Goal: Answer question/provide support: Share knowledge or assist other users

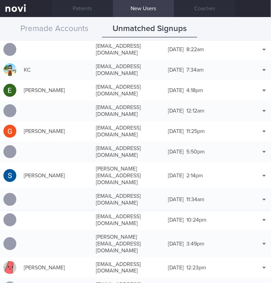
scroll to position [144, 0]
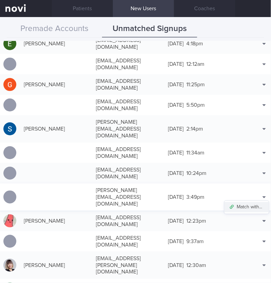
click at [249, 202] on button "Match with..." at bounding box center [247, 207] width 45 height 10
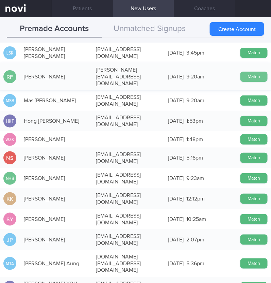
click at [253, 72] on button "Match" at bounding box center [254, 77] width 27 height 10
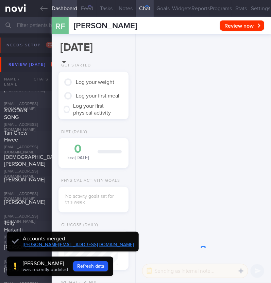
scroll to position [27, 54]
click at [254, 2] on button "Settings" at bounding box center [261, 8] width 21 height 17
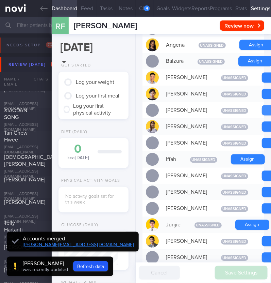
scroll to position [-340, 0]
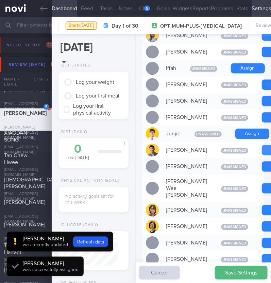
scroll to position [27, 54]
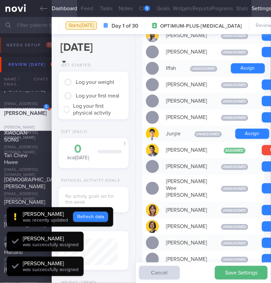
scroll to position [-373, 0]
click at [91, 219] on button "Refresh data" at bounding box center [90, 216] width 35 height 10
type input "281c83d91142413ea26f80222be64220"
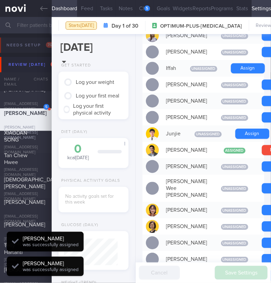
scroll to position [27, 54]
click at [147, 6] on div "5" at bounding box center [147, 8] width 6 height 6
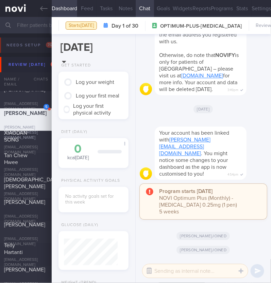
click at [152, 272] on button "button" at bounding box center [149, 271] width 12 height 12
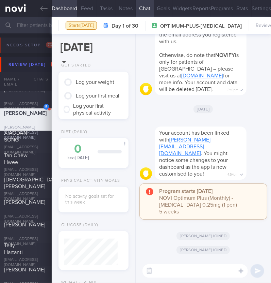
click at [161, 268] on textarea at bounding box center [196, 271] width 106 height 14
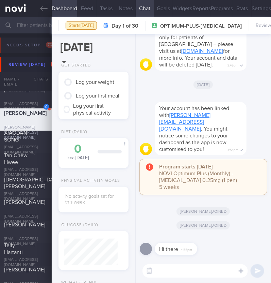
click at [185, 268] on textarea at bounding box center [196, 271] width 106 height 14
type textarea "Hi:)"
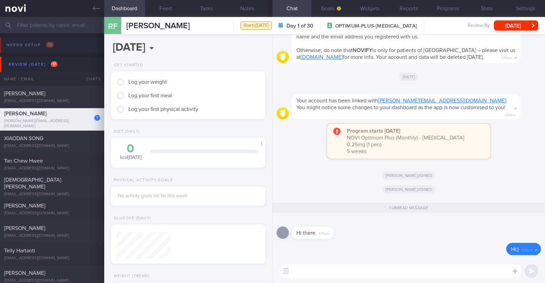
scroll to position [67, 136]
click at [369, 6] on button "Widgets" at bounding box center [369, 8] width 39 height 17
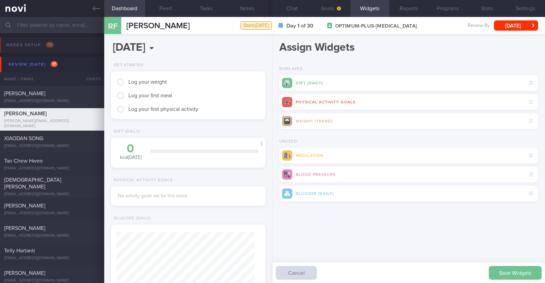
click at [508, 274] on button "Save Widgets" at bounding box center [515, 273] width 53 height 14
click at [333, 12] on button "Goals" at bounding box center [330, 8] width 39 height 17
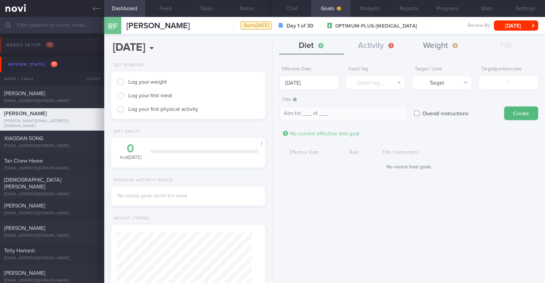
click at [436, 51] on button "Weight" at bounding box center [441, 45] width 65 height 17
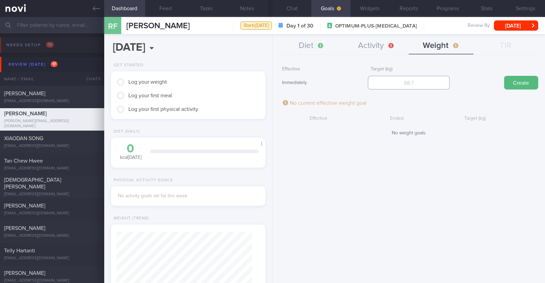
click at [387, 77] on input "number" at bounding box center [409, 83] width 82 height 14
type input "65"
click at [510, 87] on button "Create" at bounding box center [521, 83] width 34 height 14
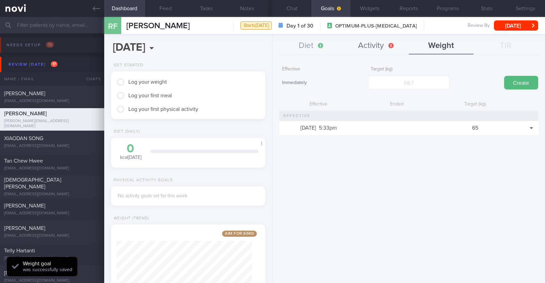
click at [371, 51] on button "Activity" at bounding box center [376, 45] width 65 height 17
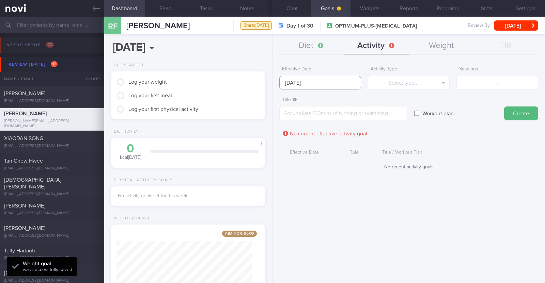
click at [337, 79] on input "[DATE]" at bounding box center [320, 83] width 82 height 14
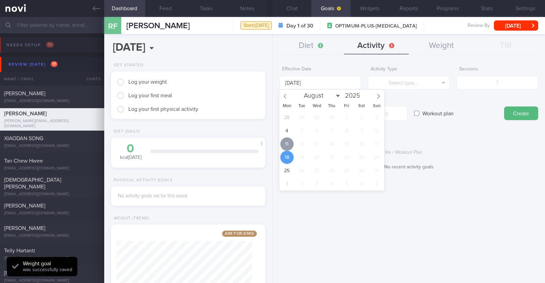
click at [282, 142] on span "11" at bounding box center [286, 144] width 13 height 13
type input "[DATE]"
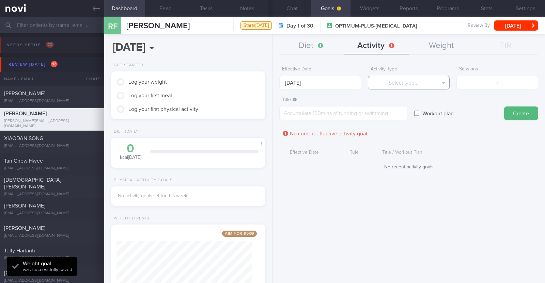
click at [389, 86] on button "Select type..." at bounding box center [409, 83] width 82 height 14
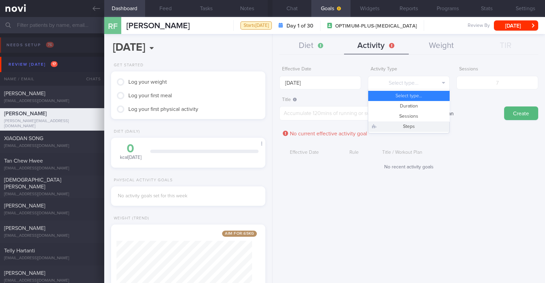
click at [392, 122] on button "Steps" at bounding box center [408, 127] width 81 height 10
click at [492, 83] on input "number" at bounding box center [497, 83] width 82 height 14
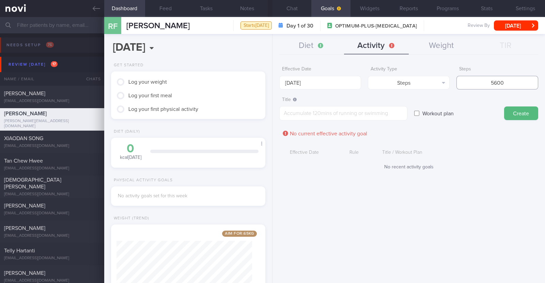
type input "56000"
click at [367, 110] on textarea at bounding box center [343, 113] width 128 height 14
type textarea "Aim to hit 7-8k steps per day"
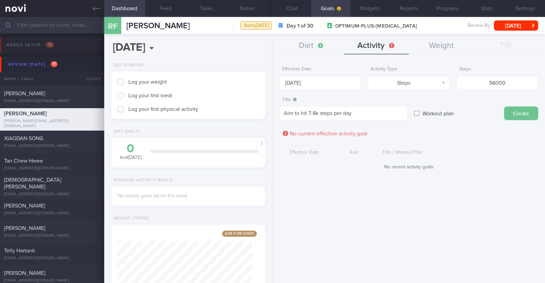
click at [512, 108] on button "Create" at bounding box center [521, 114] width 34 height 14
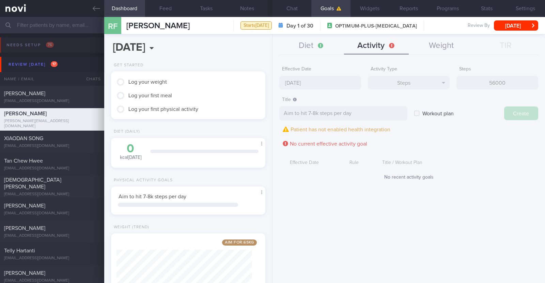
click at [326, 79] on div "Effective Date 11 Aug 2025 Activity Type Steps Select type... Duration Sessions…" at bounding box center [408, 170] width 272 height 225
type input "[DATE]"
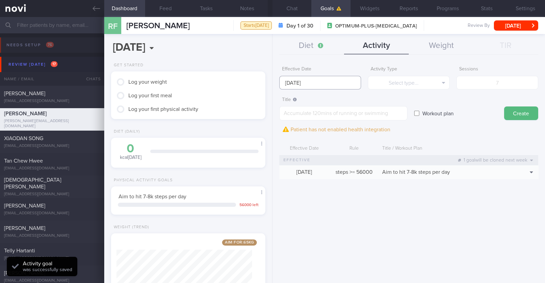
click at [306, 83] on input "[DATE]" at bounding box center [320, 83] width 82 height 14
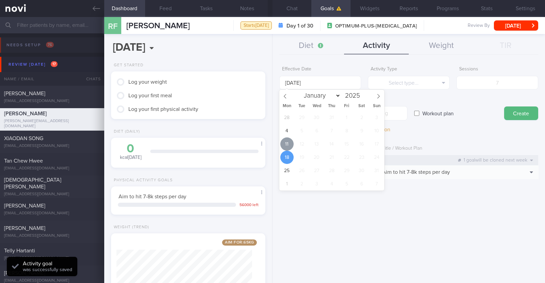
click at [291, 141] on span "11" at bounding box center [286, 144] width 13 height 13
type input "[DATE]"
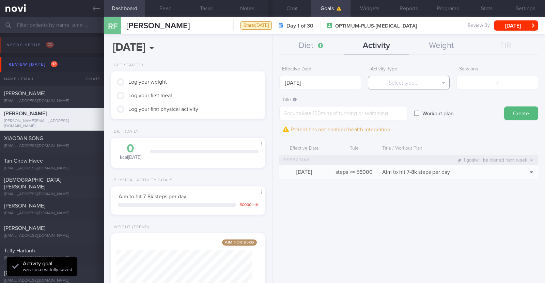
click at [389, 85] on button "Select type..." at bounding box center [409, 83] width 82 height 14
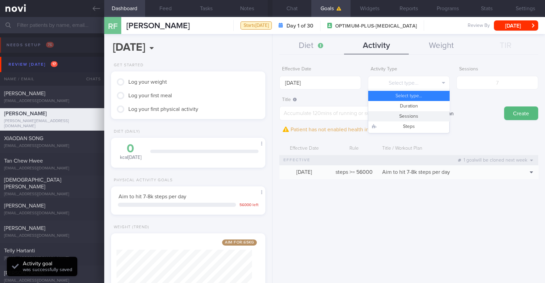
click at [395, 114] on button "Sessions" at bounding box center [408, 116] width 81 height 10
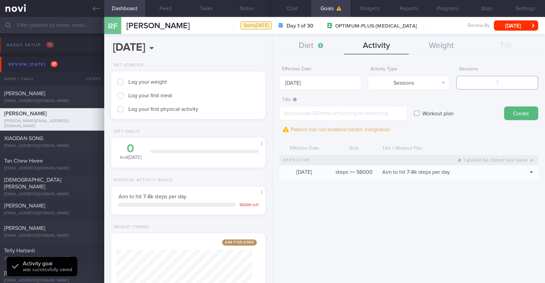
click at [501, 84] on input "number" at bounding box center [497, 83] width 82 height 14
type input "2"
click at [363, 118] on textarea at bounding box center [343, 113] width 128 height 14
click at [303, 114] on textarea at bounding box center [343, 113] width 128 height 14
paste textarea "Aim to do 2x strength training sessions per week. Body weight training - [Exerc…"
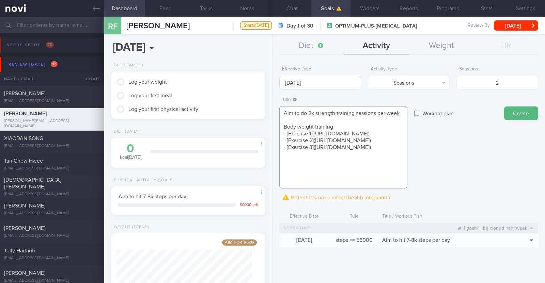
scroll to position [0, 0]
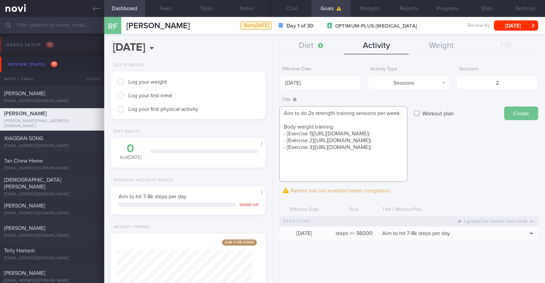
type textarea "Aim to do 2x strength training sessions per week. Body weight training - [Exerc…"
click at [531, 110] on button "Create" at bounding box center [521, 114] width 34 height 14
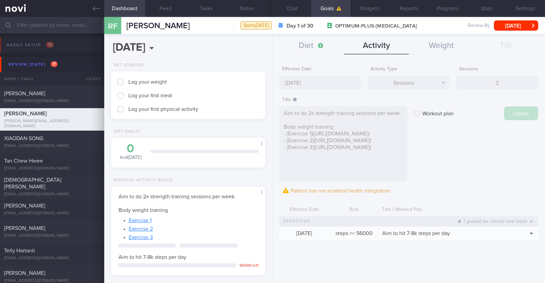
click at [311, 83] on div "Effective Date 11 Aug 2025 Activity Type Sessions Select type... Duration Sessi…" at bounding box center [408, 170] width 272 height 225
type input "[DATE]"
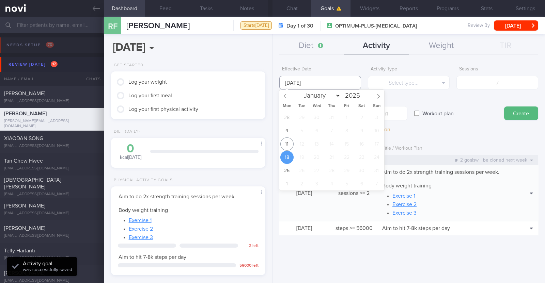
click at [313, 78] on input "[DATE]" at bounding box center [320, 83] width 82 height 14
click at [289, 140] on span "11" at bounding box center [286, 144] width 13 height 13
type input "[DATE]"
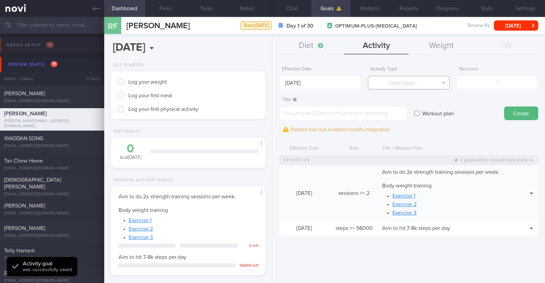
click at [391, 82] on button "Select type..." at bounding box center [409, 83] width 82 height 14
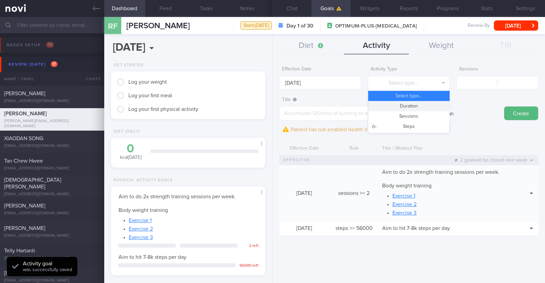
click at [407, 110] on button "Duration" at bounding box center [408, 106] width 81 height 10
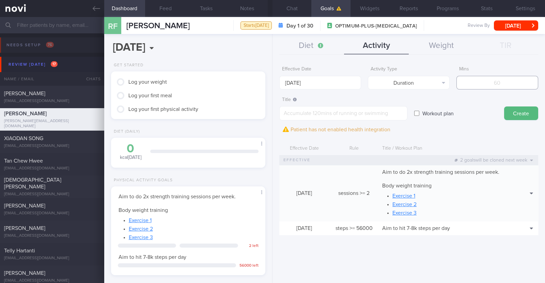
click at [486, 82] on input "number" at bounding box center [497, 83] width 82 height 14
type input "150"
click at [291, 112] on textarea at bounding box center [343, 113] width 128 height 14
click at [309, 113] on textarea at bounding box center [343, 113] width 128 height 14
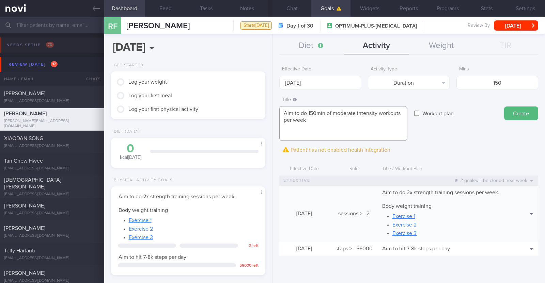
paste textarea "*Home based cardio workouts* [15 Minute Full Body Cardio Workout (No Equipment)…"
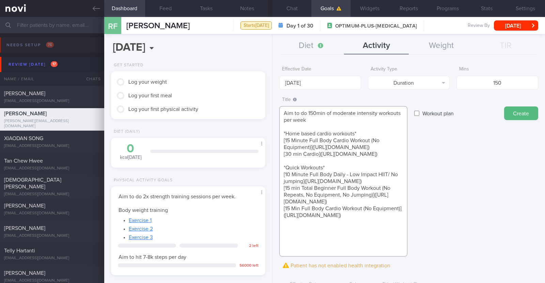
scroll to position [20, 0]
click at [359, 249] on textarea "Aim to do 150min of moderate intensity workouts per week *Home based cardio wor…" at bounding box center [343, 181] width 128 height 151
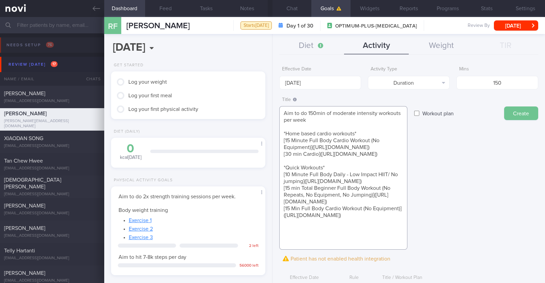
type textarea "Aim to do 150min of moderate intensity workouts per week *Home based cardio wor…"
click at [516, 113] on button "Create" at bounding box center [521, 114] width 34 height 14
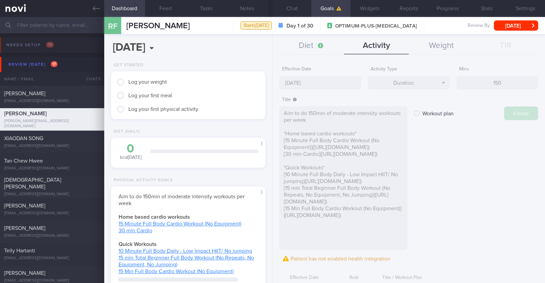
type input "[DATE]"
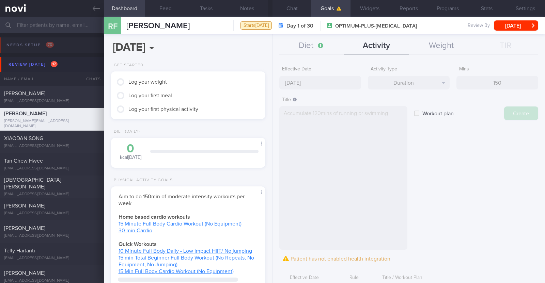
scroll to position [0, 0]
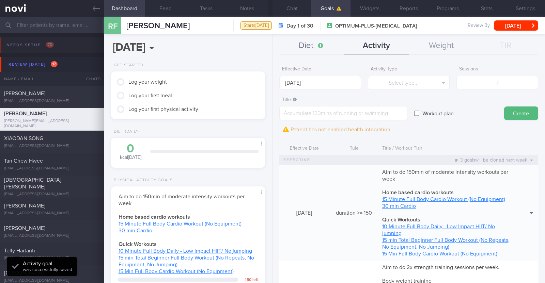
click at [312, 43] on button "Diet" at bounding box center [311, 45] width 65 height 17
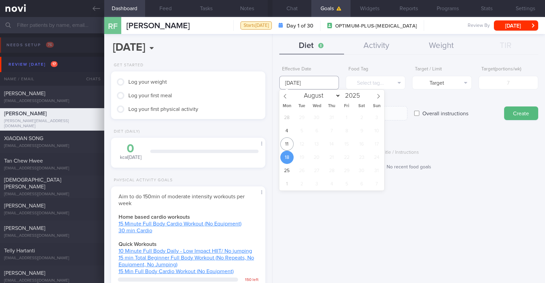
click at [324, 79] on input "18 Aug 2025" at bounding box center [309, 83] width 60 height 14
click at [290, 145] on span "11" at bounding box center [286, 144] width 13 height 13
type input "[DATE]"
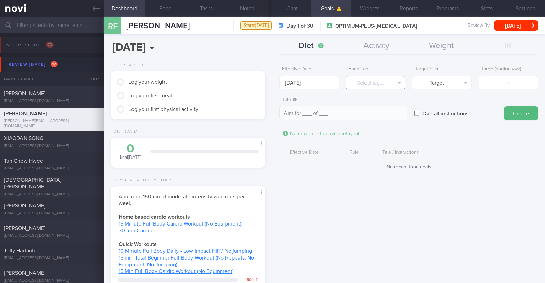
click at [374, 82] on button "Select tag..." at bounding box center [376, 83] width 60 height 14
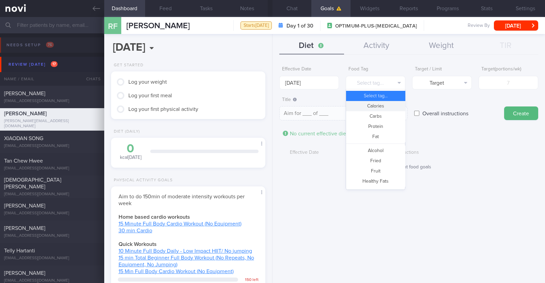
click at [376, 109] on button "Calories" at bounding box center [375, 106] width 59 height 10
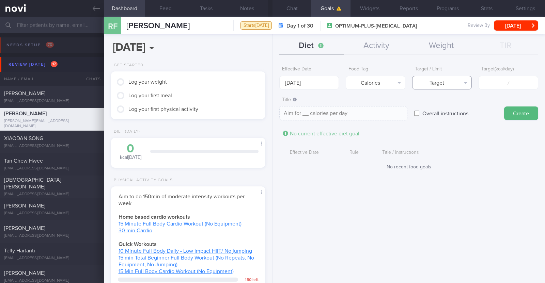
click at [440, 79] on button "Target" at bounding box center [442, 83] width 60 height 14
click at [443, 104] on button "Limit" at bounding box center [441, 106] width 59 height 10
type textarea "Keep to __ calories per day"
click at [514, 86] on input "number" at bounding box center [508, 83] width 60 height 14
type input "1"
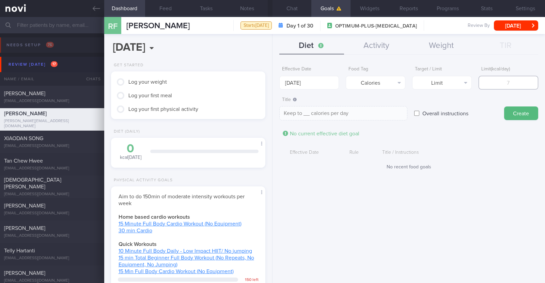
type textarea "Keep to 1 calories per day"
type input "14"
type textarea "Keep to 14 calories per day"
type input "140"
type textarea "Keep to 140 calories per day"
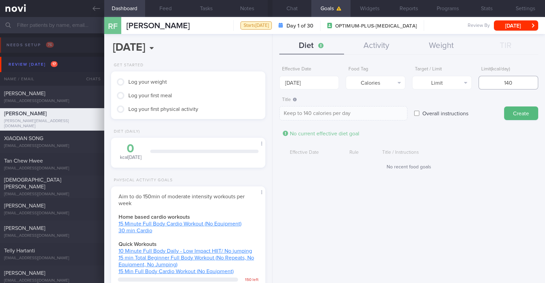
type input "1400"
type textarea "Keep to 1400 calories per day"
type input "14000"
type textarea "Keep to 14000 calories per day"
type input "1400"
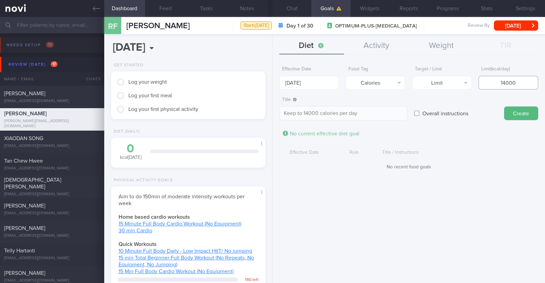
type textarea "Keep to 1400 calories per day"
type input "1400"
click at [525, 112] on button "Create" at bounding box center [521, 114] width 34 height 14
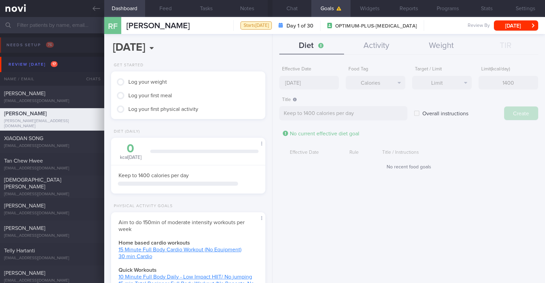
type input "18 Aug 2025"
type textarea "Aim for ___ of ___"
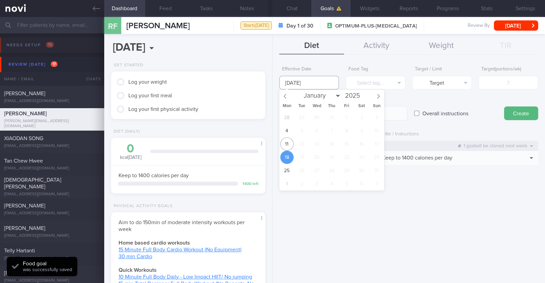
click at [333, 85] on input "18 Aug 2025" at bounding box center [309, 83] width 60 height 14
click at [287, 148] on span "11" at bounding box center [286, 144] width 13 height 13
type input "[DATE]"
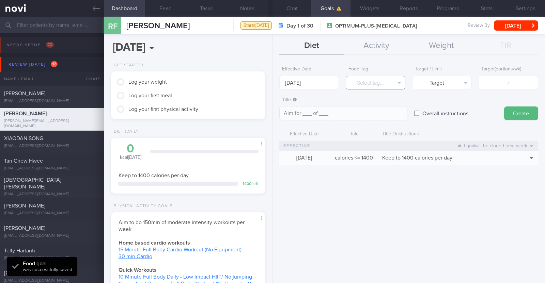
click at [365, 77] on button "Select tag..." at bounding box center [376, 83] width 60 height 14
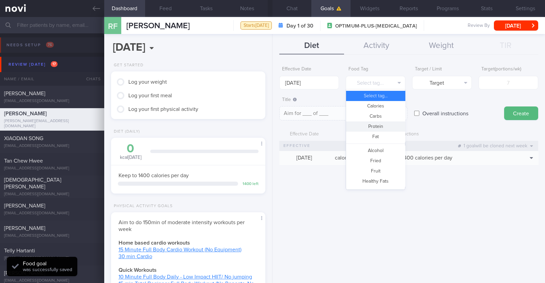
click at [367, 123] on button "Protein" at bounding box center [375, 127] width 59 height 10
type textarea "Aim for __g of protein per day"
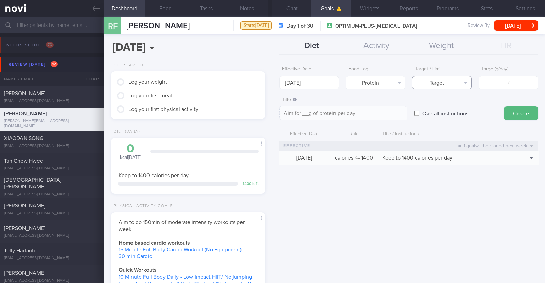
click at [461, 88] on button "Target" at bounding box center [442, 83] width 60 height 14
click at [479, 100] on div "Overall instructions" at bounding box center [455, 107] width 83 height 27
click at [507, 82] on input "number" at bounding box center [508, 83] width 60 height 14
type input "8"
type textarea "Aim for 8g of protein per day"
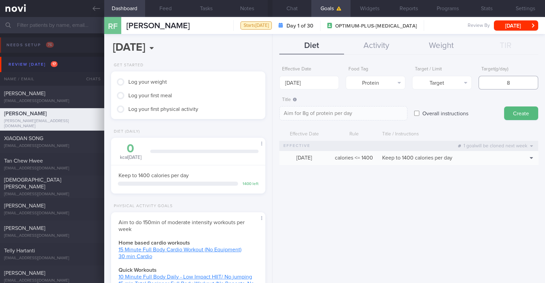
type input "80"
type textarea "Aim for 80g of protein per day"
type input "80"
click at [514, 116] on button "Create" at bounding box center [521, 114] width 34 height 14
type input "18 Aug 2025"
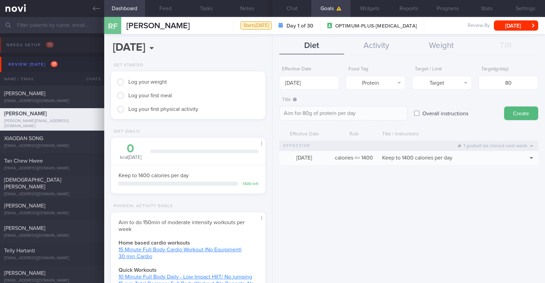
type textarea "Aim for ___ of ___"
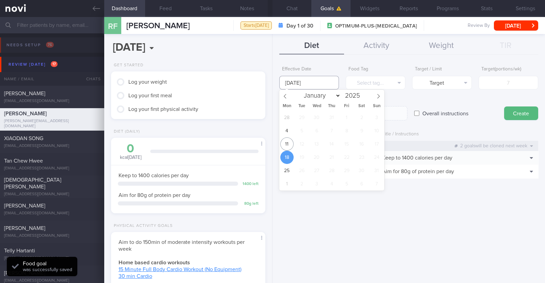
click at [305, 86] on input "18 Aug 2025" at bounding box center [309, 83] width 60 height 14
click at [286, 145] on span "11" at bounding box center [286, 144] width 13 height 13
type input "[DATE]"
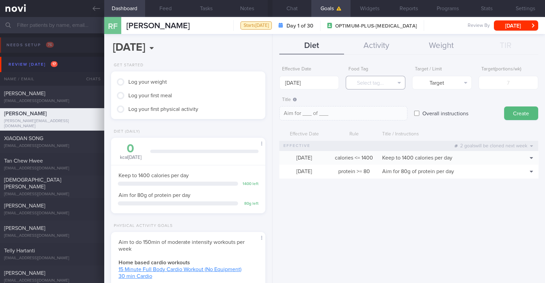
click at [365, 82] on button "Select tag..." at bounding box center [376, 83] width 60 height 14
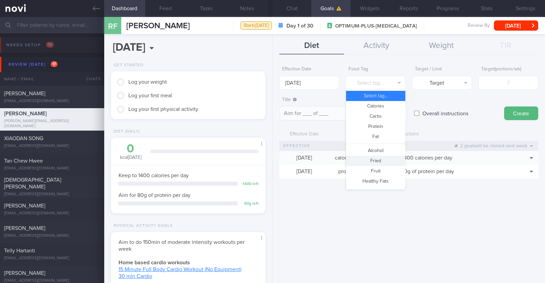
click at [378, 157] on button "Fried" at bounding box center [375, 161] width 59 height 10
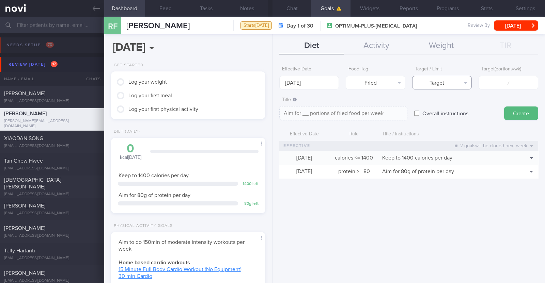
click at [438, 82] on button "Target" at bounding box center [442, 83] width 60 height 14
click at [441, 106] on button "Limit" at bounding box center [441, 106] width 59 height 10
type textarea "Keep to __ portions of fried food per week"
click at [508, 79] on input "number" at bounding box center [508, 83] width 60 height 14
type input "2"
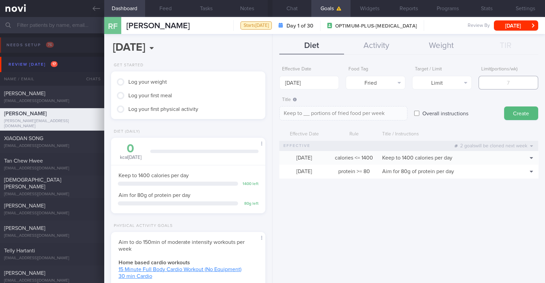
type textarea "Keep to 2 portions of fried food per week"
type input "2"
click at [525, 116] on button "Create" at bounding box center [521, 114] width 34 height 14
type input "18 Aug 2025"
type textarea "Aim for ___ of ___"
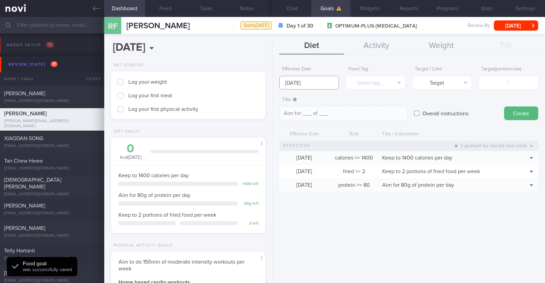
click at [304, 82] on input "18 Aug 2025" at bounding box center [309, 83] width 60 height 14
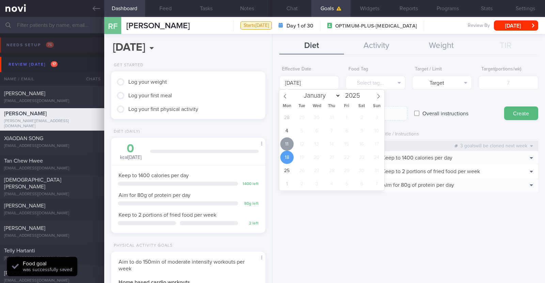
click at [287, 139] on span "11" at bounding box center [286, 144] width 13 height 13
type input "[DATE]"
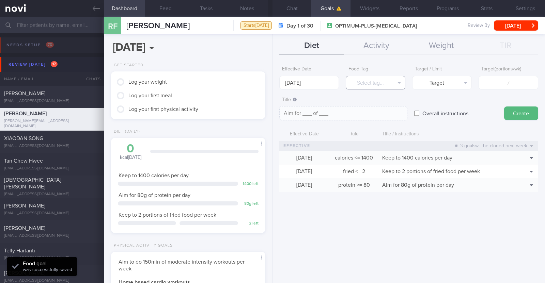
click at [399, 85] on button "Select tag..." at bounding box center [376, 83] width 60 height 14
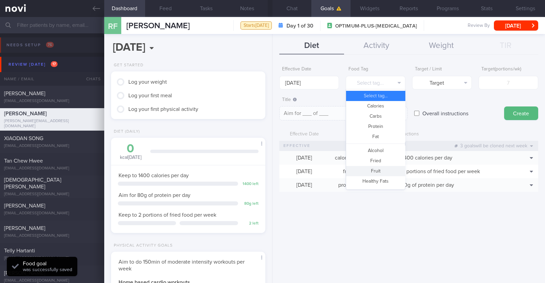
click at [383, 172] on button "Fruit" at bounding box center [375, 171] width 59 height 10
type textarea "Aim for __ portions of fruits per week"
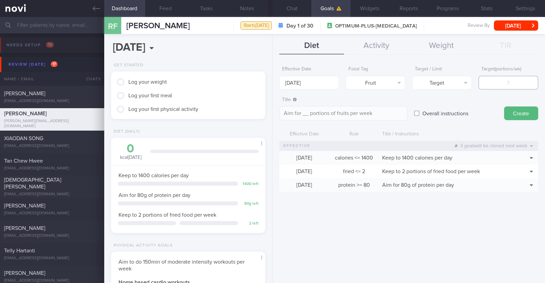
click at [507, 83] on input "number" at bounding box center [508, 83] width 60 height 14
type input "1"
type textarea "Aim for 1 portions of fruits per week"
type input "14"
type textarea "Aim for 14 portions of fruits per week"
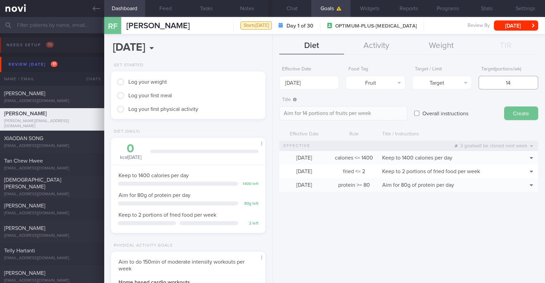
type input "14"
click at [514, 113] on button "Create" at bounding box center [521, 114] width 34 height 14
type input "18 Aug 2025"
type textarea "Aim for ___ of ___"
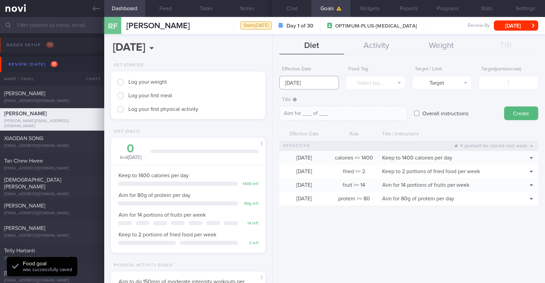
click at [333, 81] on input "18 Aug 2025" at bounding box center [309, 83] width 60 height 14
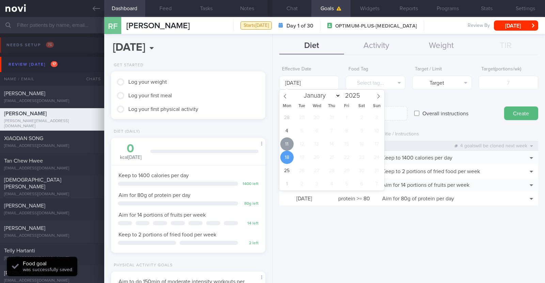
click at [286, 146] on span "11" at bounding box center [286, 144] width 13 height 13
type input "[DATE]"
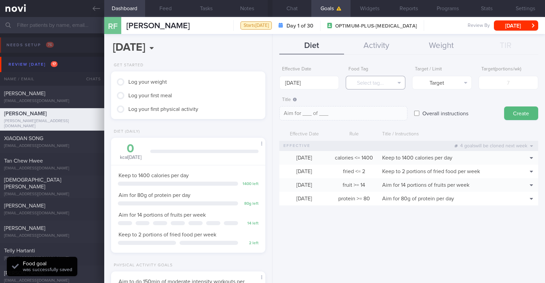
click at [368, 85] on button "Select tag..." at bounding box center [376, 83] width 60 height 14
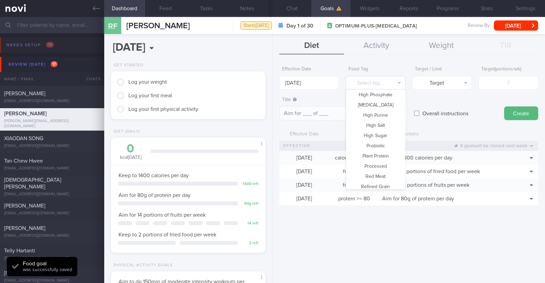
scroll to position [203, 0]
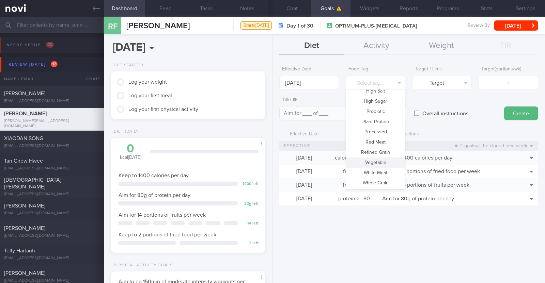
click at [371, 162] on button "Vegetable" at bounding box center [375, 163] width 59 height 10
type textarea "Aim for __ portions of vegetables per week"
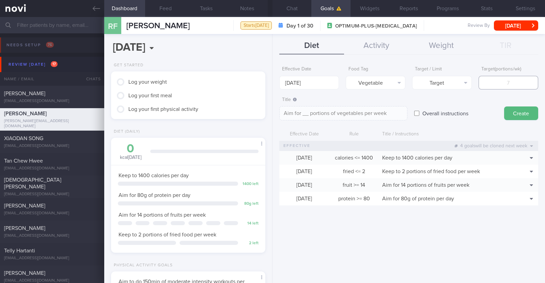
click at [524, 83] on input "number" at bounding box center [508, 83] width 60 height 14
type input "1"
type textarea "Aim for 1 portions of vegetables per week"
type input "14"
type textarea "Aim for 14 portions of vegetables per week"
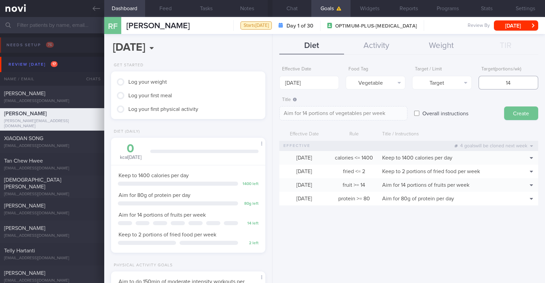
type input "14"
click at [523, 111] on button "Create" at bounding box center [521, 114] width 34 height 14
type input "18 Aug 2025"
type textarea "Aim for ___ of ___"
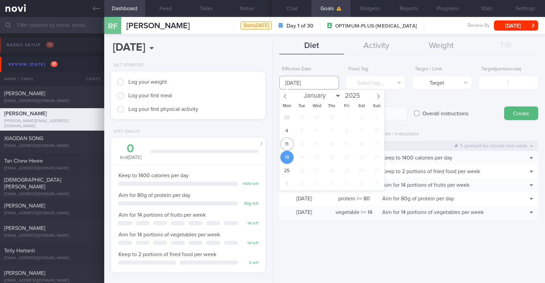
click at [326, 84] on input "18 Aug 2025" at bounding box center [309, 83] width 60 height 14
click at [289, 146] on span "11" at bounding box center [286, 144] width 13 height 13
type input "[DATE]"
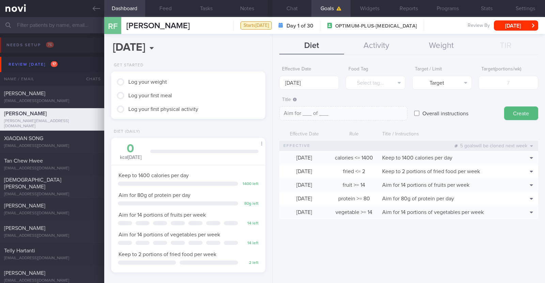
click at [416, 113] on input "Overall instructions" at bounding box center [416, 114] width 5 height 14
checkbox input "true"
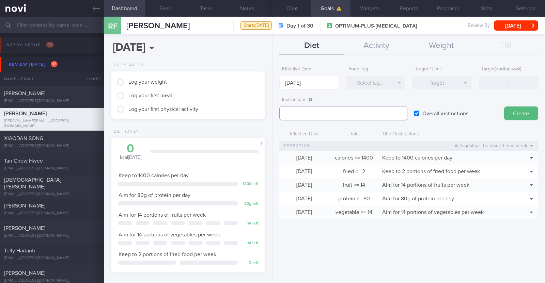
click at [377, 112] on textarea at bounding box center [343, 113] width 128 height 14
paste textarea "Aim to consume xxL of fluids per day (Choose water first)"
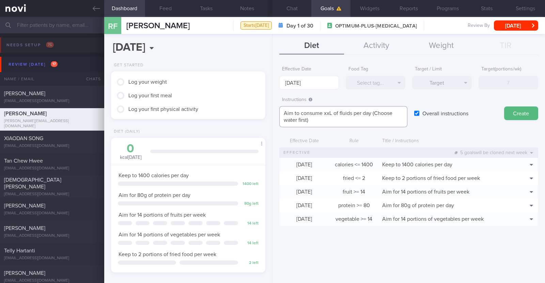
click at [331, 111] on textarea "Aim to consume xxL of fluids per day (Choose water first)" at bounding box center [343, 116] width 128 height 21
paste textarea "2.4-2.8L"
type textarea "Aim to consume 2.4-2.8L of fluids per day (Choose water first)"
click at [520, 108] on button "Create" at bounding box center [521, 114] width 34 height 14
type input "18 Aug 2025"
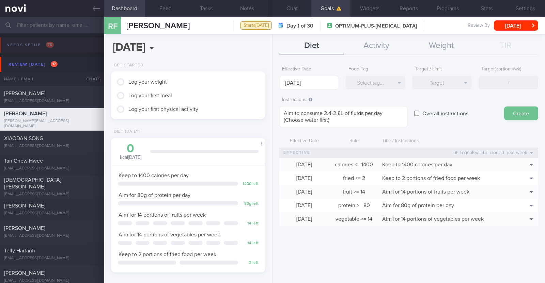
type textarea "Aim for ___ of ___"
checkbox input "false"
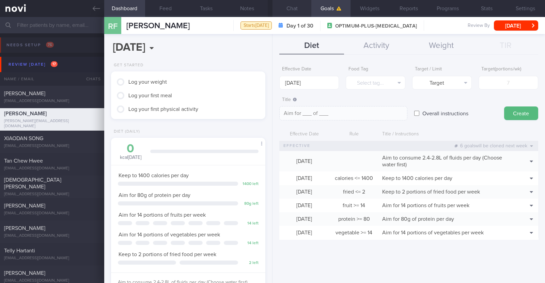
click at [295, 10] on button "Chat" at bounding box center [291, 8] width 39 height 17
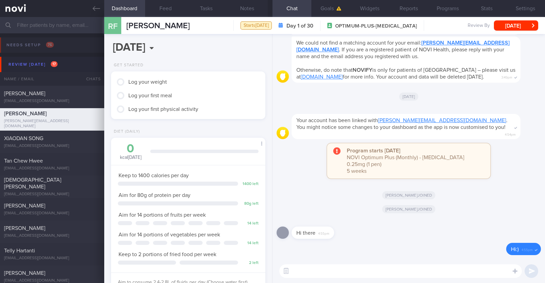
click at [313, 270] on textarea at bounding box center [400, 272] width 242 height 14
paste textarea "Hi [patient’s name]! This is Charlotte, the dietitian. It was nice meeting you …"
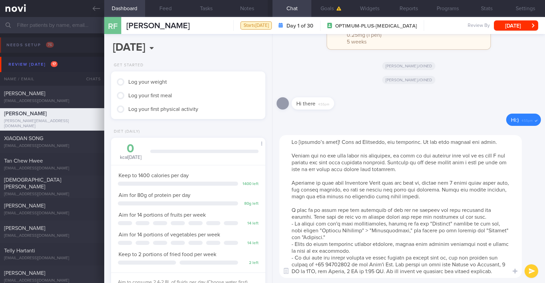
scroll to position [27, 0]
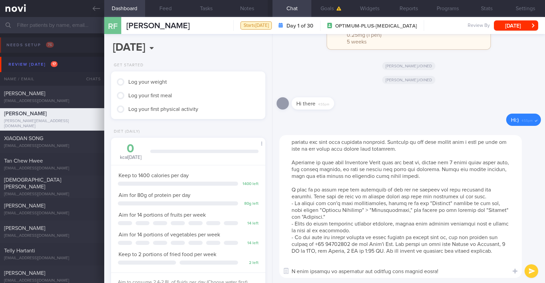
click at [310, 254] on textarea at bounding box center [400, 206] width 242 height 143
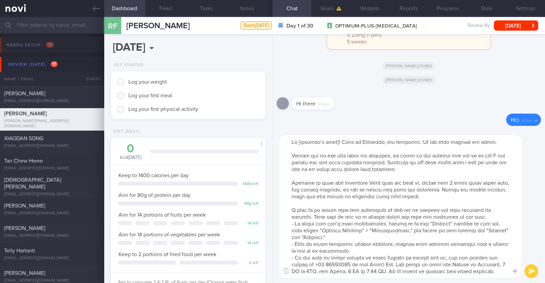
scroll to position [0, 0]
drag, startPoint x: 291, startPoint y: 182, endPoint x: 454, endPoint y: 198, distance: 163.2
click at [454, 198] on textarea at bounding box center [400, 206] width 242 height 143
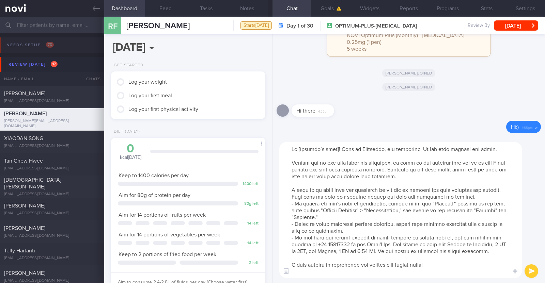
click at [335, 151] on textarea at bounding box center [400, 210] width 242 height 136
type textarea "Hi Rowena! This is Charlotte, the dietitian. It was nice meeting you today. Ple…"
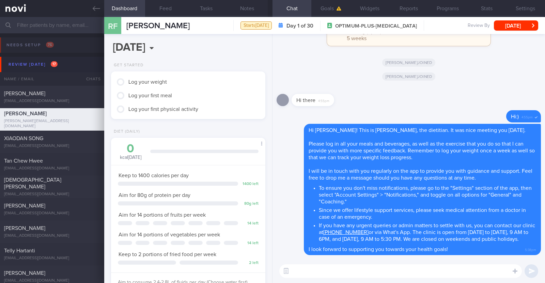
click at [351, 276] on textarea at bounding box center [400, 272] width 242 height 14
paste textarea "Here is a summary of what we discussed: Basics of Weight Management - Diet: A w…"
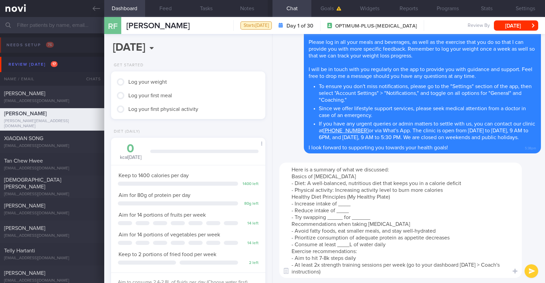
click at [446, 189] on textarea "Here is a summary of what we discussed: Basics of Weight Management - Diet: A w…" at bounding box center [400, 220] width 242 height 115
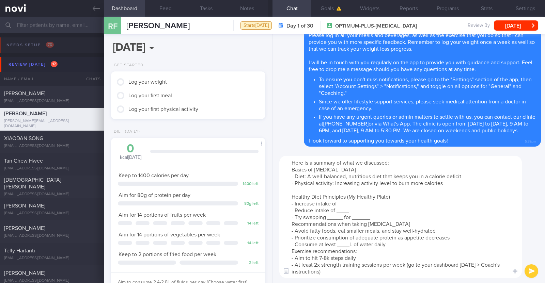
drag, startPoint x: 393, startPoint y: 196, endPoint x: 346, endPoint y: 196, distance: 47.3
click at [346, 196] on textarea "Here is a summary of what we discussed: Basics of Weight Management - Diet: A w…" at bounding box center [400, 217] width 242 height 122
drag, startPoint x: 352, startPoint y: 205, endPoint x: 339, endPoint y: 203, distance: 12.8
click at [339, 203] on textarea "Here is a summary of what we discussed: Basics of Weight Management - Diet: A w…" at bounding box center [400, 217] width 242 height 122
click at [347, 213] on textarea "Here is a summary of what we discussed: Basics of Weight Management - Diet: A w…" at bounding box center [400, 217] width 242 height 122
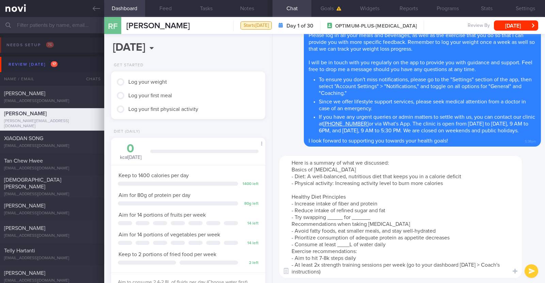
click at [343, 218] on textarea "Here is a summary of what we discussed: Basics of Weight Management - Diet: A w…" at bounding box center [400, 217] width 242 height 122
click at [399, 218] on textarea "Here is a summary of what we discussed: Basics of Weight Management - Diet: A w…" at bounding box center [400, 217] width 242 height 122
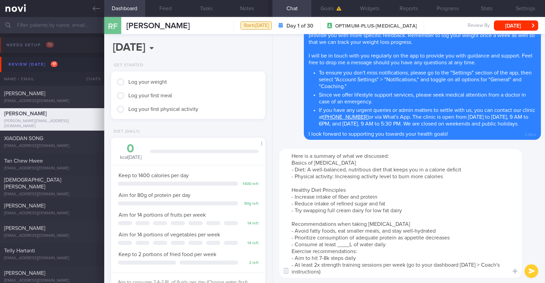
drag, startPoint x: 393, startPoint y: 224, endPoint x: 354, endPoint y: 222, distance: 39.2
click at [354, 222] on textarea "Here is a summary of what we discussed: Basics of Weight Management - Diet: A w…" at bounding box center [400, 213] width 242 height 129
click at [351, 245] on textarea "Here is a summary of what we discussed: Basics of Weight Management - Diet: A w…" at bounding box center [400, 213] width 242 height 129
paste textarea "2.4-2.8"
click at [395, 242] on textarea "Here is a summary of what we discussed: Basics of Weight Management - Diet: A w…" at bounding box center [400, 213] width 242 height 129
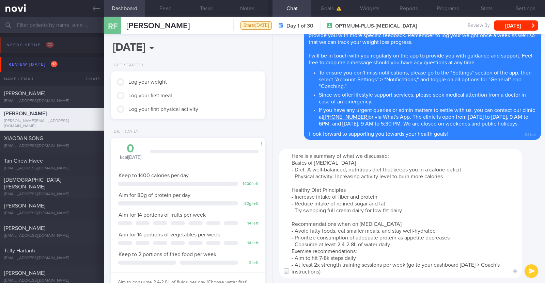
type textarea "Here is a summary of what we discussed: Basics of Weight Management - Diet: A w…"
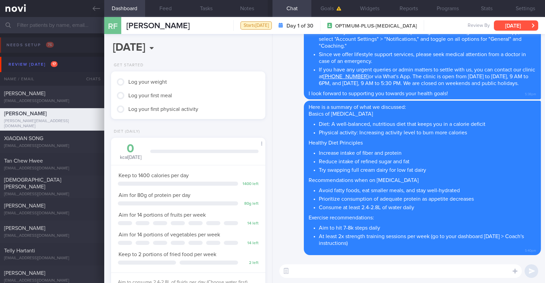
click at [515, 26] on button "[DATE]" at bounding box center [516, 25] width 44 height 10
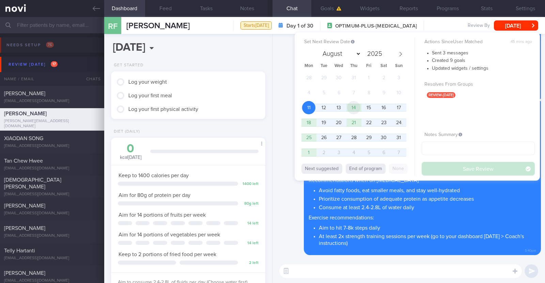
click at [354, 108] on span "14" at bounding box center [353, 107] width 13 height 13
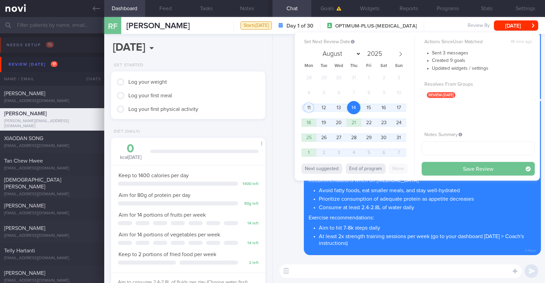
click at [493, 173] on button "Save Review" at bounding box center [478, 169] width 113 height 14
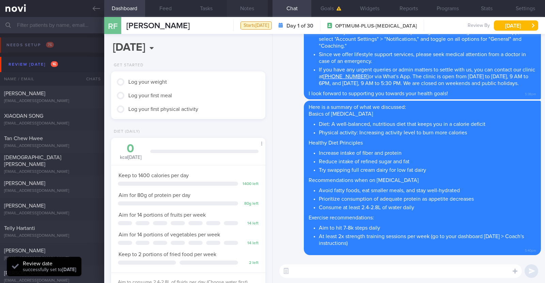
click at [246, 11] on button "Notes" at bounding box center [247, 8] width 41 height 17
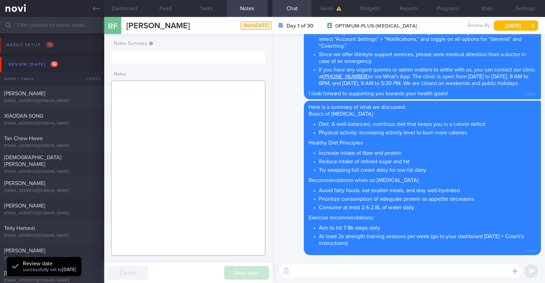
click at [194, 114] on textarea at bounding box center [188, 168] width 154 height 175
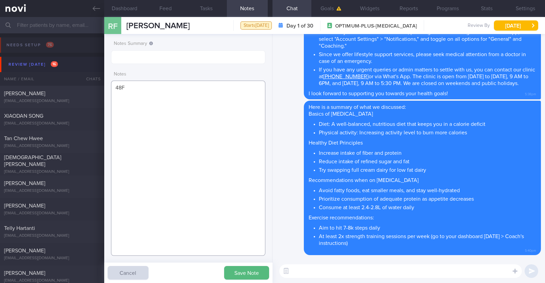
paste textarea "Comorbidities Fibroids Anaemic ? HLD ? Blood sugar"
click at [158, 100] on textarea "48F Comorbidities Fibroids Anaemic ? HLD ? Blood sugar" at bounding box center [188, 168] width 154 height 175
click at [163, 127] on textarea "48F Comorbidities: Fibroids Anaemic ? HLD ? Blood sugar" at bounding box center [188, 168] width 154 height 175
paste textarea "Wegovy 0.25mg for 4 weeks, then 0.5mg for 4 weeks, and 1mg thereafter"
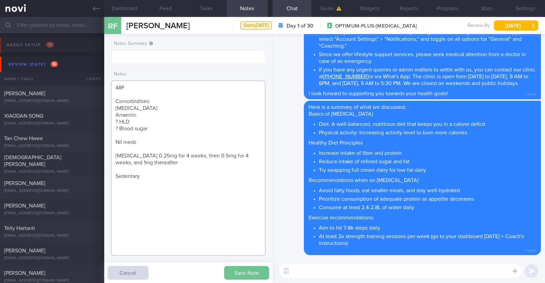
type textarea "48F Comorbidities: Fibroids Anaemic ? HLD ? Blood sugar Nil meds Wegovy 0.25mg …"
click at [242, 269] on button "Save Note" at bounding box center [246, 273] width 45 height 14
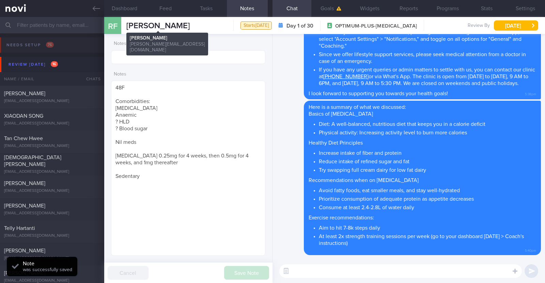
drag, startPoint x: 200, startPoint y: 27, endPoint x: 128, endPoint y: 29, distance: 71.9
click at [128, 29] on div "RF Rowena Ferareza Rowena Ferareza rowena.ferareza@yahoo.com Starts today Day 1…" at bounding box center [324, 25] width 441 height 17
copy span "Rowena Ferareza"
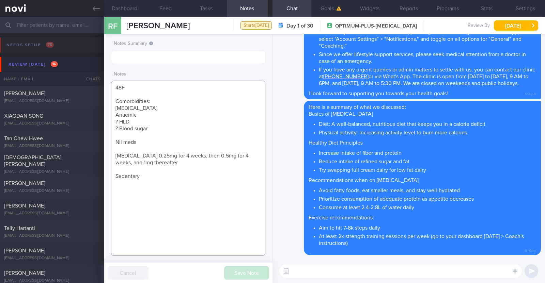
drag, startPoint x: 146, startPoint y: 179, endPoint x: 110, endPoint y: 89, distance: 96.3
click at [110, 89] on div "Notes Summary Notes 48F Comorbidities: Fibroids Anaemic ? HLD ? Blood sugar Nil…" at bounding box center [188, 158] width 168 height 249
click at [278, 98] on div "Delete Hi [PERSON_NAME]! This is [PERSON_NAME], the dietitian. It was nice meet…" at bounding box center [409, 33] width 264 height 131
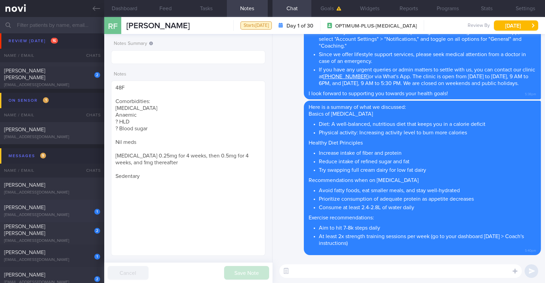
scroll to position [298, 0]
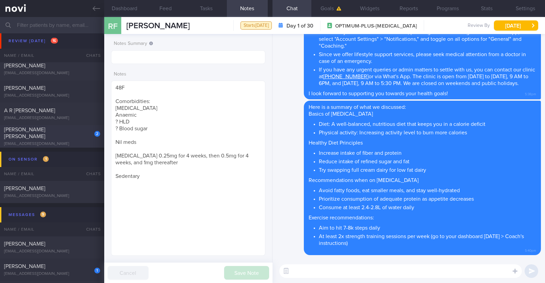
click at [45, 133] on span "[PERSON_NAME] [PERSON_NAME]" at bounding box center [24, 133] width 41 height 12
type textarea "44F Comorbidities: [MEDICAL_DATA] [MEDICAL_DATA] - H pylori eGD on [DATE]: stom…"
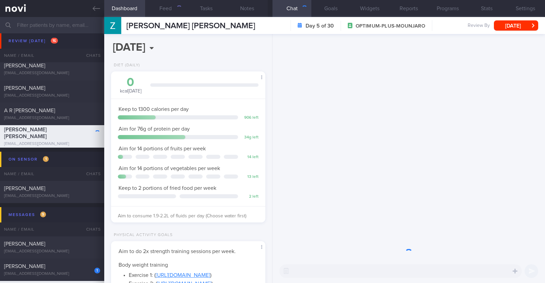
scroll to position [77, 136]
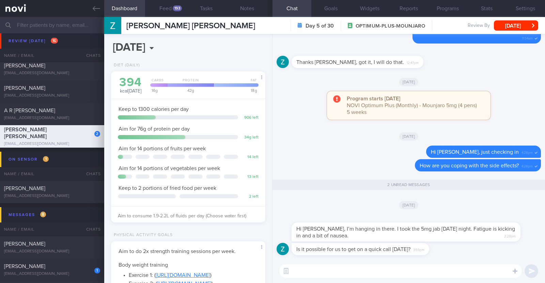
click at [356, 271] on textarea at bounding box center [400, 272] width 242 height 14
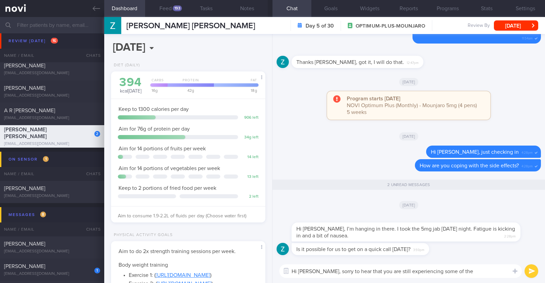
click at [457, 268] on textarea "Hi [PERSON_NAME], sorry to hear that you are still experiencing some of the" at bounding box center [400, 272] width 242 height 14
type textarea "Hi [PERSON_NAME], sorry to hear that you are still experiencing some of the sid…"
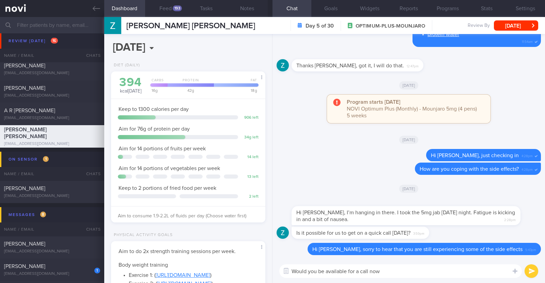
type textarea "Would you be available for a call now?"
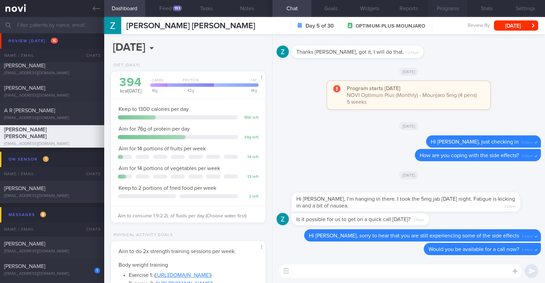
click at [450, 4] on button "Programs" at bounding box center [447, 8] width 39 height 17
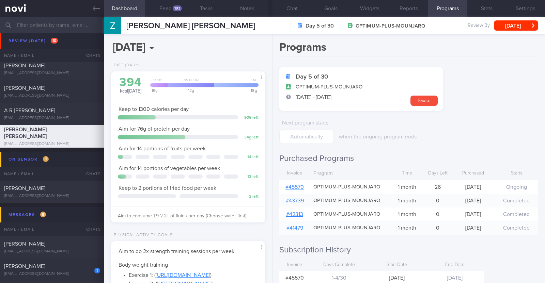
click at [297, 185] on link "# 45570" at bounding box center [294, 187] width 18 height 5
click at [298, 5] on button "Chat 1" at bounding box center [291, 8] width 39 height 17
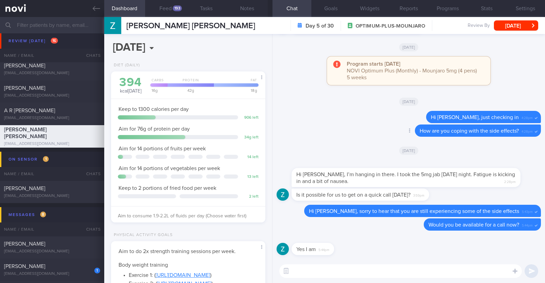
click at [356, 130] on div "Delete How are you coping with the side effects? 4:28pm" at bounding box center [409, 133] width 264 height 16
click at [317, 271] on textarea at bounding box center [400, 272] width 242 height 14
type textarea "t"
click at [243, 5] on button "Notes" at bounding box center [247, 8] width 41 height 17
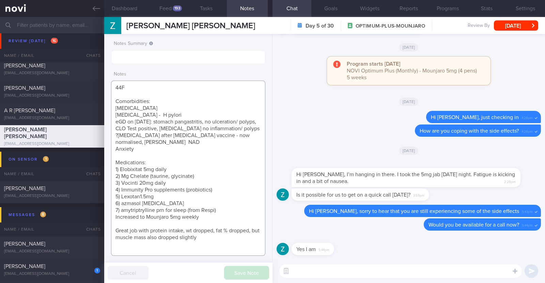
click at [207, 247] on textarea "44F Comorbidities: Asthma Gastritis - H pylori eGD on 5/4/2025: stomach pangast…" at bounding box center [188, 168] width 154 height 175
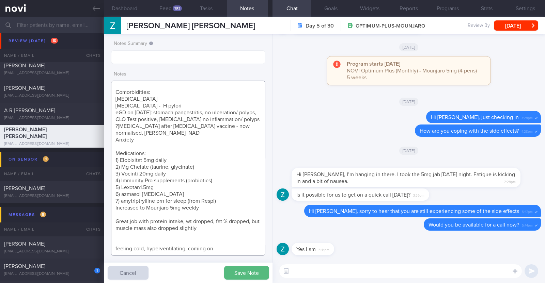
click at [221, 252] on textarea "44F Comorbidities: Asthma Gastritis - H pylori eGD on 5/4/2025: stomach pangast…" at bounding box center [188, 168] width 154 height 175
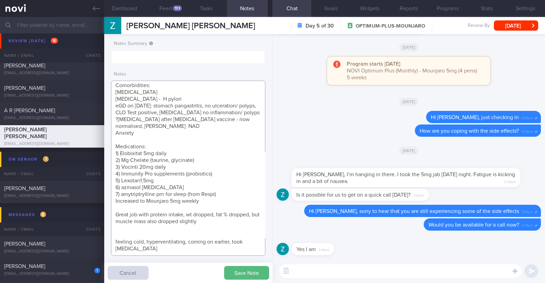
click at [186, 247] on textarea "44F Comorbidities: Asthma Gastritis - H pylori eGD on 5/4/2025: stomach pangast…" at bounding box center [188, 168] width 154 height 175
type textarea "44F Comorbidities: [MEDICAL_DATA] [MEDICAL_DATA] - H pylori eGD on [DATE]: stom…"
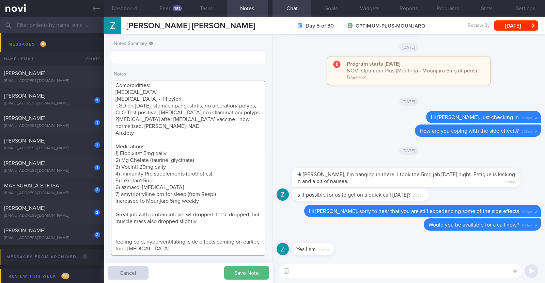
scroll to position [426, 0]
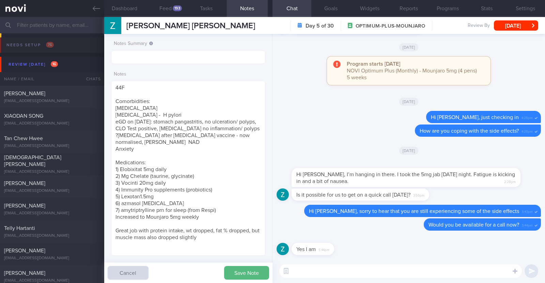
select select "7"
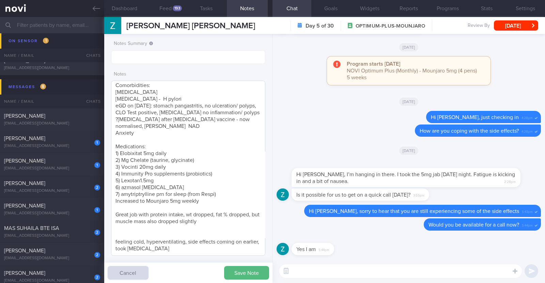
click at [130, 250] on textarea "44F Comorbidities: [MEDICAL_DATA] [MEDICAL_DATA] - H pylori eGD on [DATE]: stom…" at bounding box center [188, 168] width 154 height 175
click at [231, 251] on textarea "44F Comorbidities: [MEDICAL_DATA] [MEDICAL_DATA] - H pylori eGD on [DATE]: stom…" at bounding box center [188, 168] width 154 height 175
click at [242, 247] on textarea "44F Comorbidities: [MEDICAL_DATA] [MEDICAL_DATA] - H pylori eGD on [DATE]: stom…" at bounding box center [188, 168] width 154 height 175
click at [115, 236] on textarea "44F Comorbidities: [MEDICAL_DATA] [MEDICAL_DATA] - H pylori eGD on [DATE]: stom…" at bounding box center [188, 168] width 154 height 175
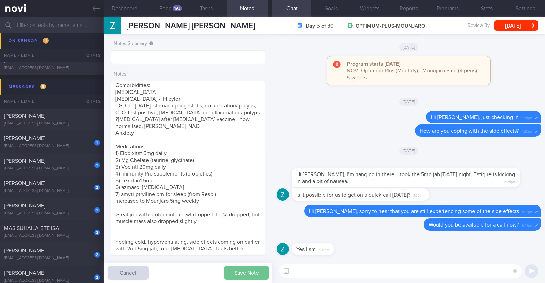
click at [261, 277] on button "Save Note" at bounding box center [246, 273] width 45 height 14
click at [170, 7] on button "Feed 193" at bounding box center [165, 8] width 41 height 17
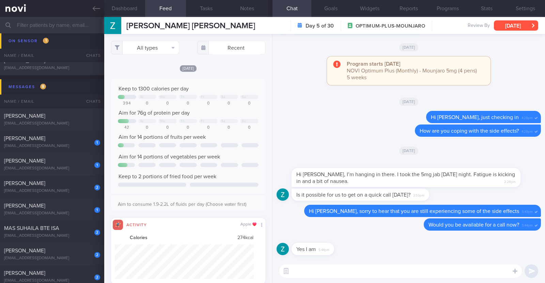
click at [524, 29] on button "[DATE]" at bounding box center [516, 25] width 44 height 10
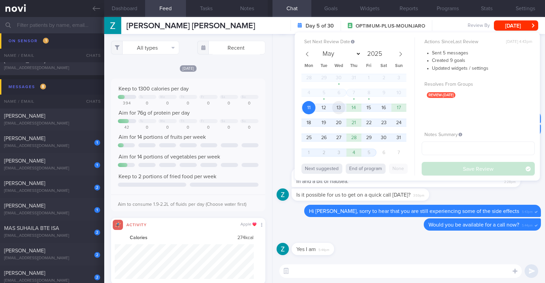
click at [343, 108] on span "13" at bounding box center [338, 107] width 13 height 13
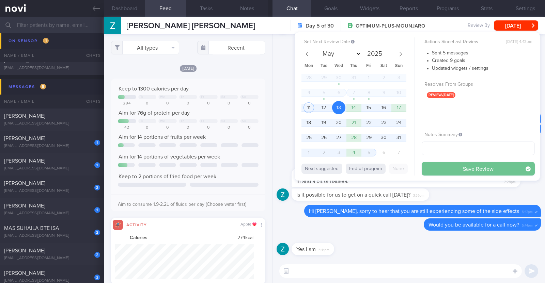
click at [456, 169] on button "Save Review" at bounding box center [478, 169] width 113 height 14
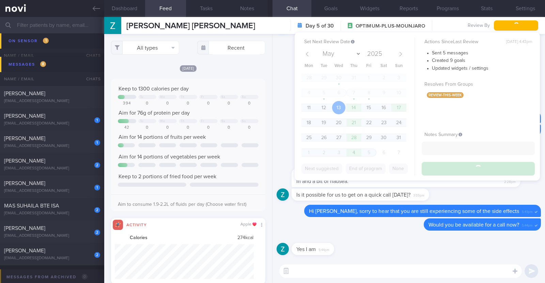
scroll to position [403, 0]
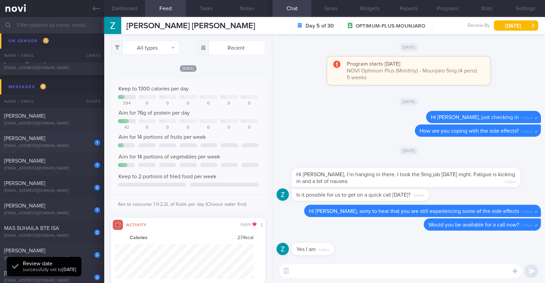
click at [77, 139] on div "[PERSON_NAME]" at bounding box center [51, 138] width 94 height 7
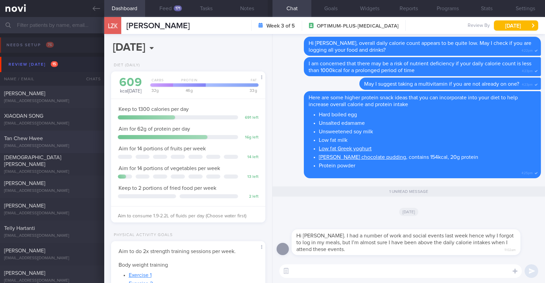
click at [69, 139] on div "Tan Chew Hwee" at bounding box center [51, 138] width 94 height 7
type textarea "37F Comorbidities: HTN Medications: [MEDICAL_DATA] 5mg Running x 5/week"
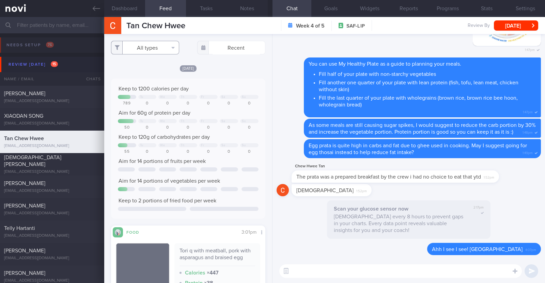
click at [157, 45] on button "All types" at bounding box center [145, 48] width 68 height 14
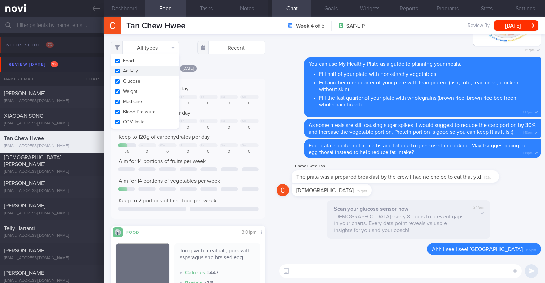
click at [138, 70] on button "Activity" at bounding box center [144, 71] width 67 height 10
checkbox input "false"
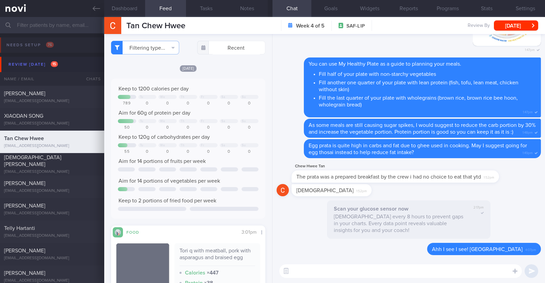
click at [202, 67] on div "[DATE]" at bounding box center [188, 68] width 154 height 7
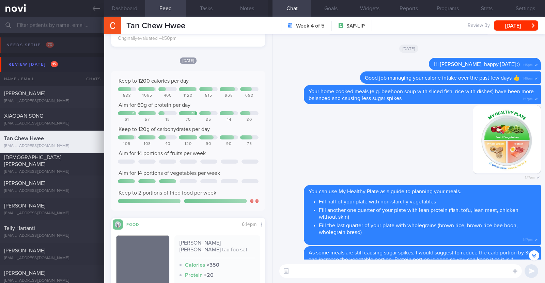
scroll to position [511, 0]
click at [306, 271] on textarea at bounding box center [400, 272] width 242 height 14
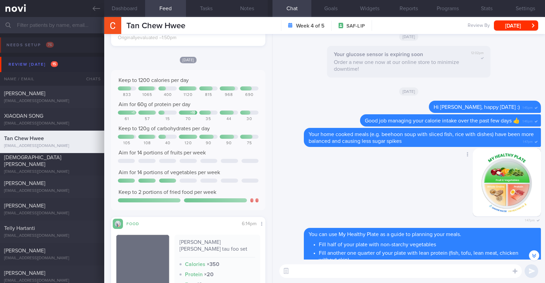
scroll to position [0, 0]
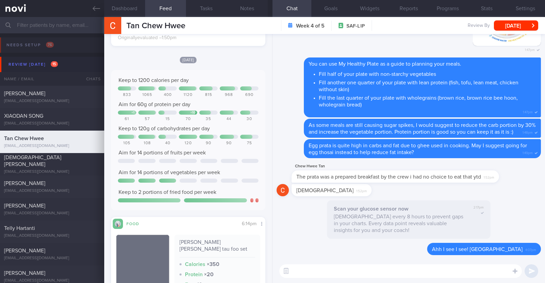
click at [419, 266] on textarea at bounding box center [400, 272] width 242 height 14
type textarea "Hi [PERSON_NAME], hope you had a good weekend:)"
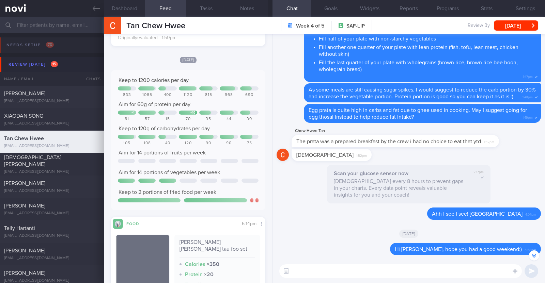
scroll to position [-35, 0]
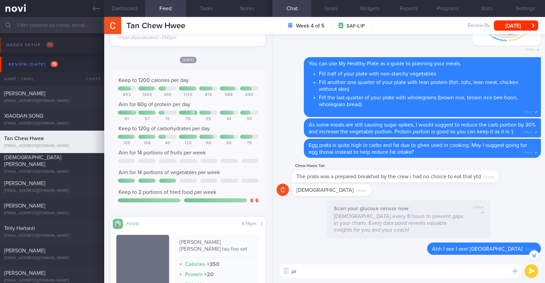
type textarea "p"
type textarea "Protein intake is slightly on the lower side"
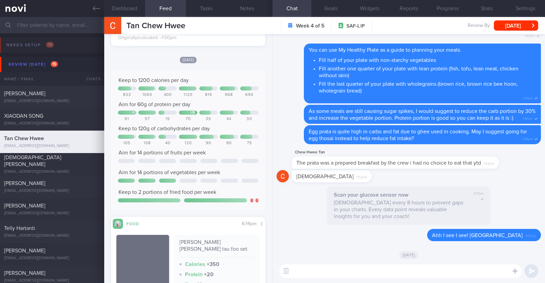
scroll to position [0, 0]
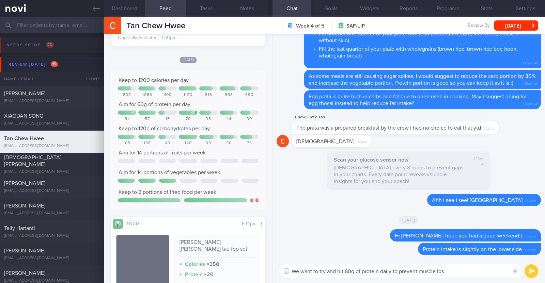
type textarea "We want to try and hit 60g of protein daily to prevent muscle loss"
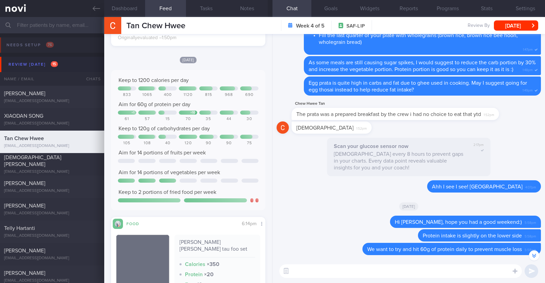
scroll to position [-13, 0]
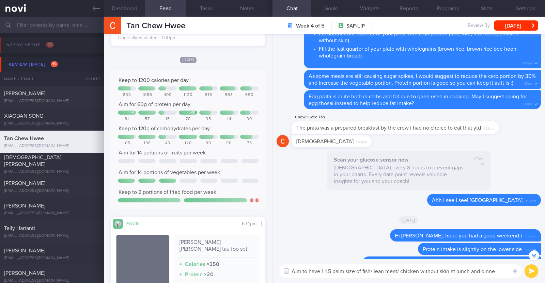
type textarea "Aim to have 1-1.5 palm size of fish/ lean meat/ chicken without skin at lunch a…"
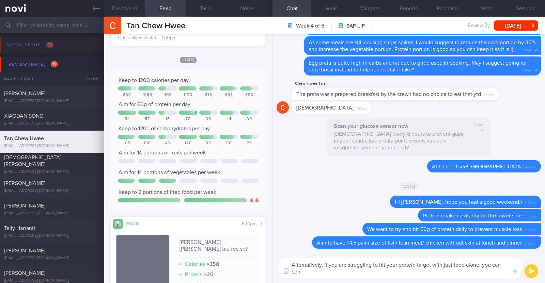
scroll to position [0, 0]
click at [330, 272] on textarea "Alternatively, if you are struggling to hit your protein target with just food …" at bounding box center [400, 268] width 242 height 20
click at [409, 272] on textarea "Alternatively, if you are struggling to hit your protein target with just food …" at bounding box center [400, 268] width 242 height 20
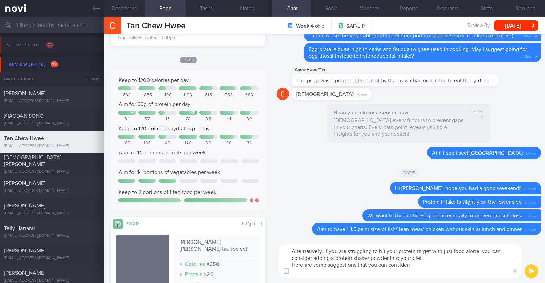
paste textarea "*Liquid shakes* [Ensure max protein]([URL][DOMAIN_NAME]) 150kcal 30g protein 6g…"
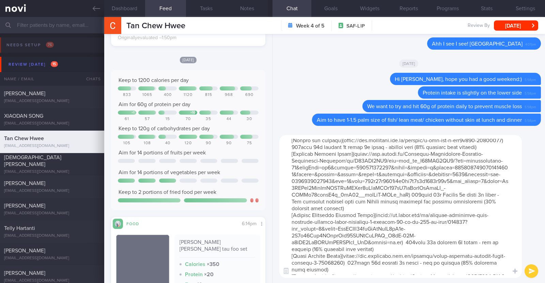
scroll to position [42, 0]
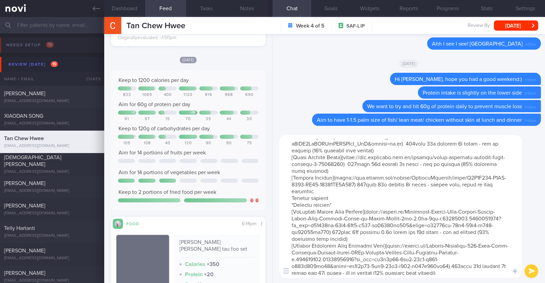
drag, startPoint x: 333, startPoint y: 213, endPoint x: 287, endPoint y: 208, distance: 45.8
click at [287, 208] on textarea at bounding box center [400, 206] width 242 height 143
type textarea "Alternatively, if you are struggling to hit your protein target with just food …"
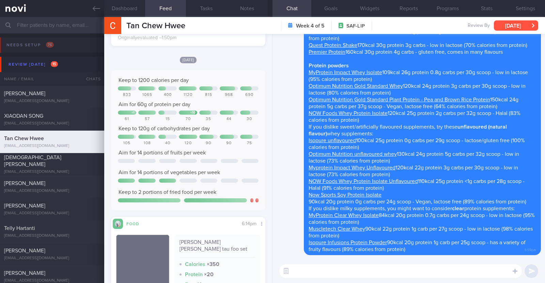
click at [512, 22] on button "[DATE]" at bounding box center [516, 25] width 44 height 10
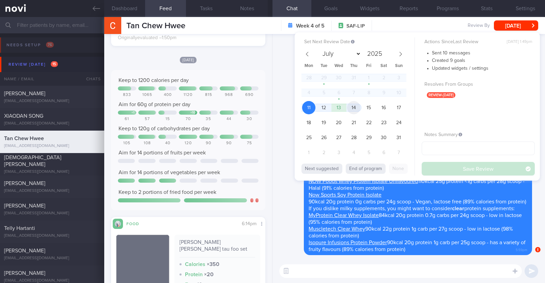
click at [351, 109] on span "14" at bounding box center [353, 107] width 13 height 13
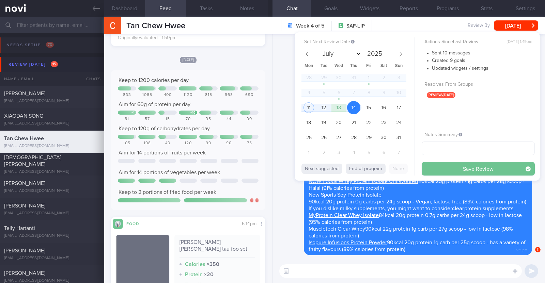
click at [468, 168] on button "Save Review" at bounding box center [478, 169] width 113 height 14
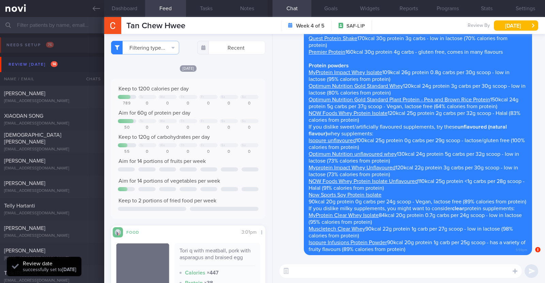
select select "7"
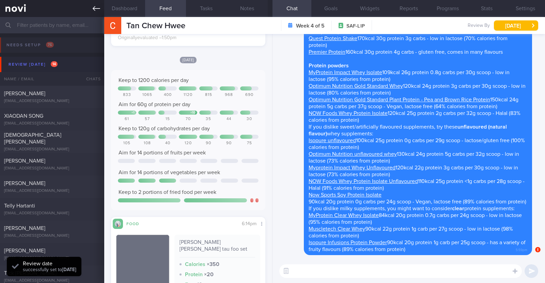
click at [98, 9] on icon at bounding box center [96, 8] width 7 height 7
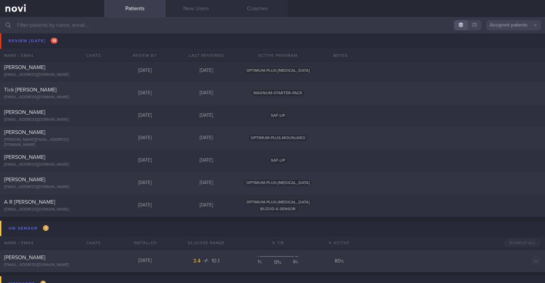
scroll to position [170, 0]
